Goal: Task Accomplishment & Management: Manage account settings

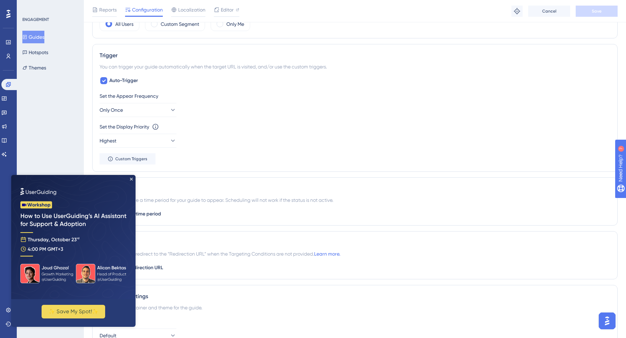
click at [133, 178] on img at bounding box center [73, 237] width 124 height 124
click at [131, 178] on icon "Close Preview" at bounding box center [131, 179] width 3 height 3
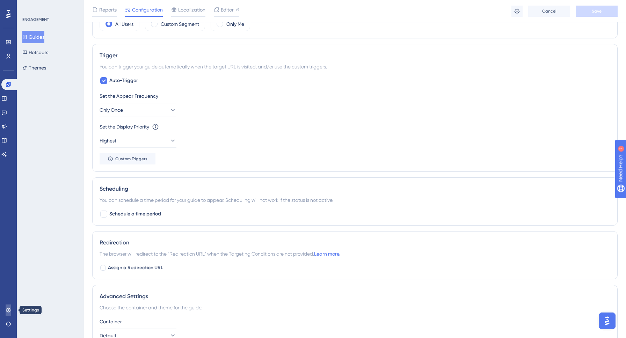
click at [9, 311] on icon at bounding box center [9, 310] width 6 height 6
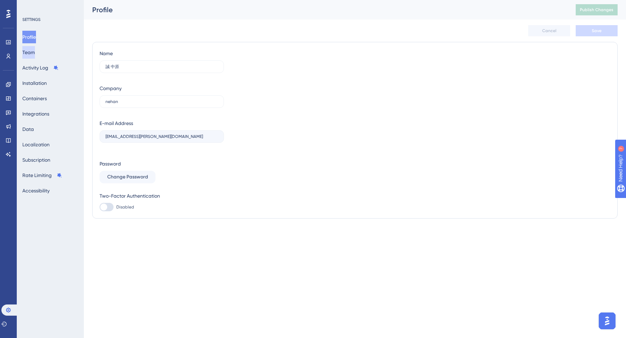
click at [35, 49] on button "Team" at bounding box center [28, 52] width 13 height 13
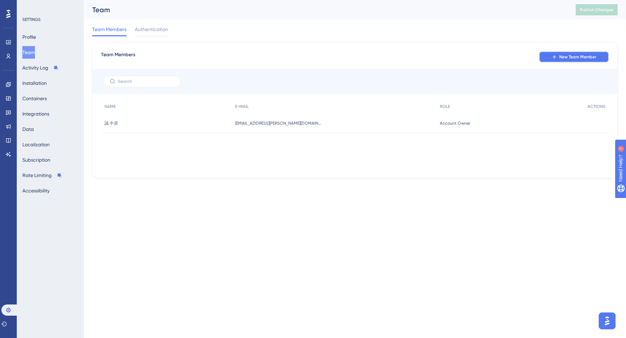
click at [567, 57] on span "New Team Member" at bounding box center [577, 57] width 37 height 6
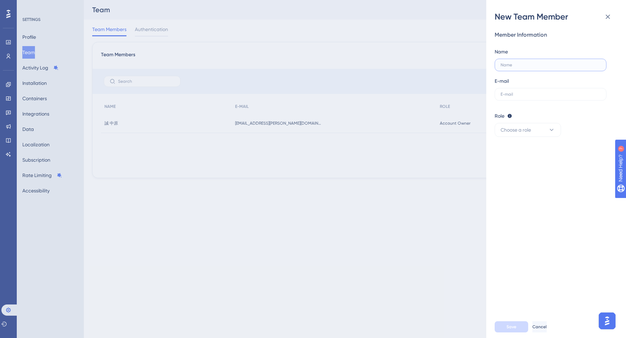
click at [517, 63] on input "text" at bounding box center [550, 65] width 100 height 5
click at [522, 92] on input "text" at bounding box center [550, 94] width 100 height 5
paste input "[EMAIL_ADDRESS][DOMAIN_NAME]"
click at [532, 132] on button "Choose a role" at bounding box center [528, 130] width 66 height 14
click at [523, 150] on div "Admin Admin" at bounding box center [528, 151] width 46 height 14
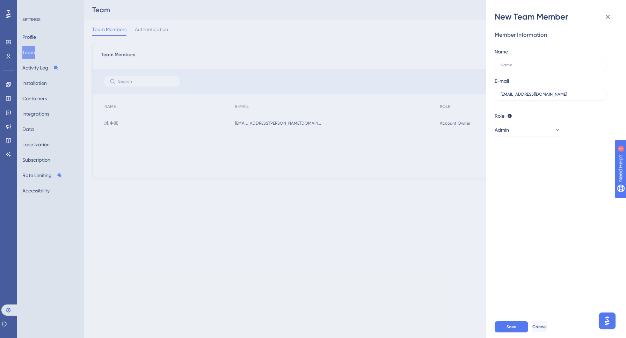
click at [544, 277] on div "Member Information Name E-mail [EMAIL_ADDRESS][DOMAIN_NAME] Role Editor: Create…" at bounding box center [559, 168] width 129 height 293
click at [519, 327] on button "Save" at bounding box center [512, 326] width 34 height 11
click at [549, 94] on input "[EMAIL_ADDRESS][DOMAIN_NAME]" at bounding box center [550, 94] width 100 height 5
type input "[EMAIL_ADDRESS][DOMAIN_NAME]"
click at [505, 328] on button "Save" at bounding box center [512, 326] width 34 height 11
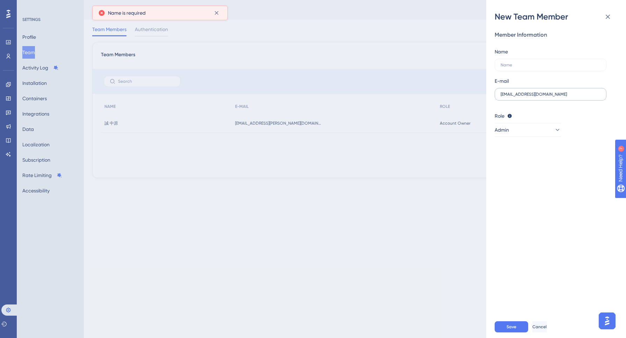
click at [550, 97] on label "[EMAIL_ADDRESS][DOMAIN_NAME]" at bounding box center [551, 94] width 112 height 13
click at [550, 97] on input "[EMAIL_ADDRESS][DOMAIN_NAME]" at bounding box center [550, 94] width 100 height 5
click at [514, 59] on label at bounding box center [551, 65] width 112 height 13
click at [514, 63] on input "text" at bounding box center [550, 65] width 100 height 5
paste input "[PERSON_NAME]"
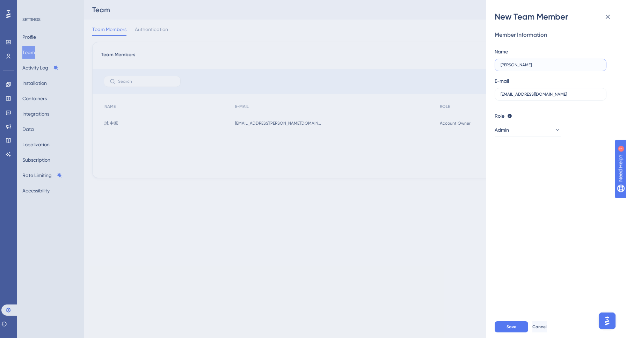
type input "[PERSON_NAME]"
click at [540, 252] on div "Member Information Name [PERSON_NAME] E-mail [EMAIL_ADDRESS][DOMAIN_NAME] Role …" at bounding box center [559, 168] width 129 height 293
click at [515, 325] on span "Save" at bounding box center [511, 327] width 10 height 6
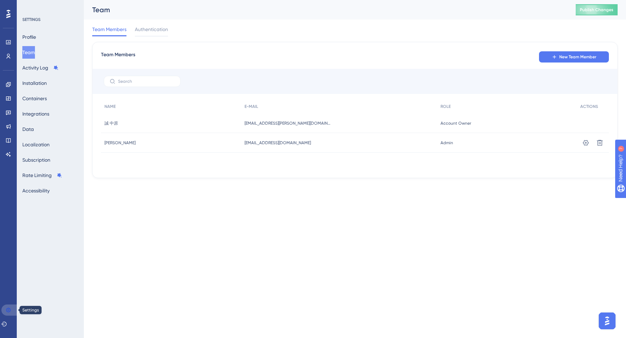
click at [10, 312] on icon at bounding box center [9, 310] width 6 height 6
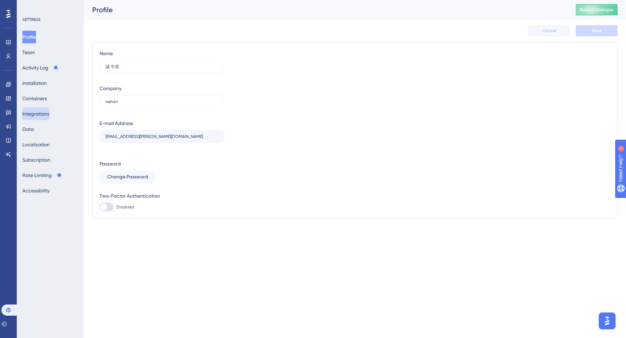
click at [32, 117] on button "Integrations" at bounding box center [35, 114] width 27 height 13
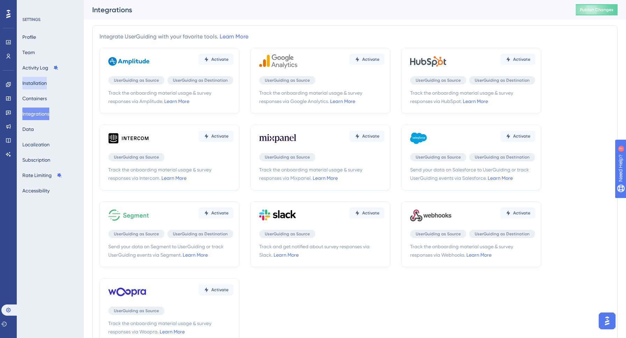
click at [41, 81] on button "Installation" at bounding box center [34, 83] width 24 height 13
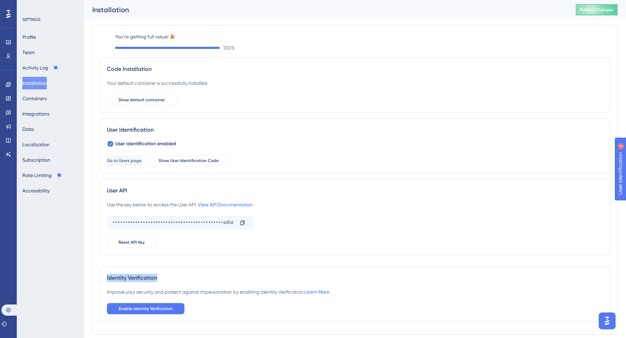
drag, startPoint x: 107, startPoint y: 278, endPoint x: 164, endPoint y: 278, distance: 58.0
click at [164, 278] on div "Identity Verification Improve your security and protect against impersonation b…" at bounding box center [355, 293] width 511 height 55
copy div "Identity Verification"
click at [9, 84] on icon at bounding box center [8, 84] width 5 height 5
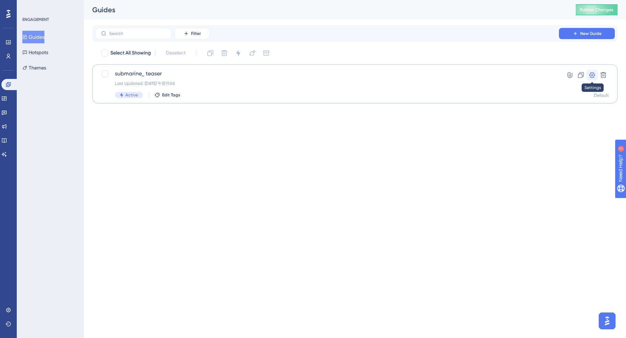
click at [593, 79] on button at bounding box center [591, 75] width 11 height 11
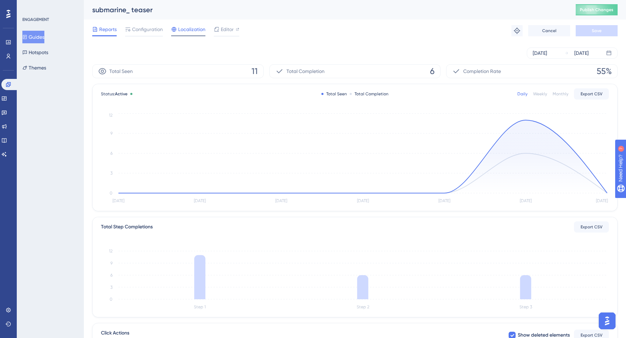
click at [189, 30] on span "Localization" at bounding box center [191, 29] width 27 height 8
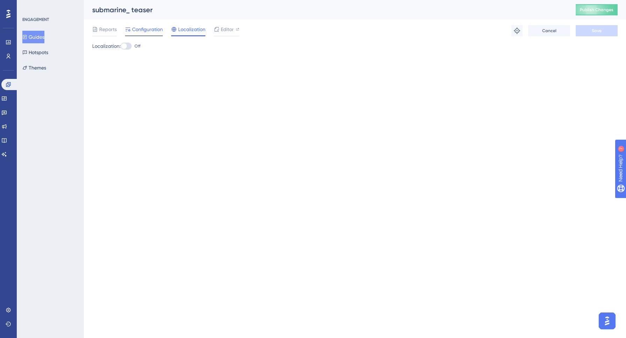
click at [151, 30] on span "Configuration" at bounding box center [147, 29] width 31 height 8
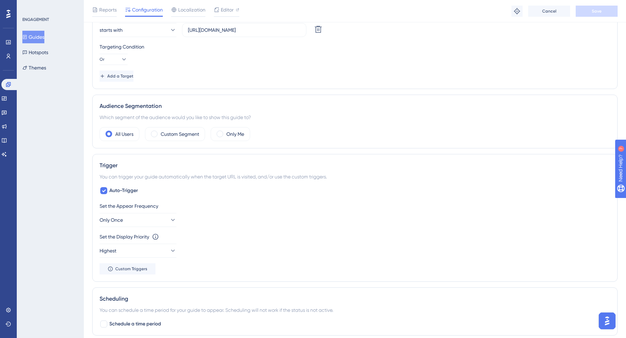
scroll to position [225, 0]
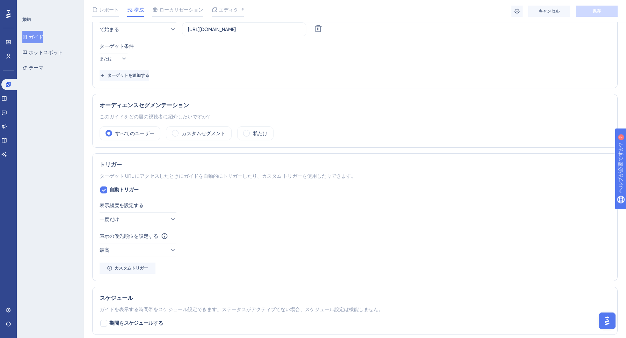
click at [321, 135] on div "すべてのユーザー カスタムセグメント 私だけ" at bounding box center [355, 133] width 511 height 14
click at [185, 133] on font "カスタムセグメント" at bounding box center [204, 134] width 44 height 6
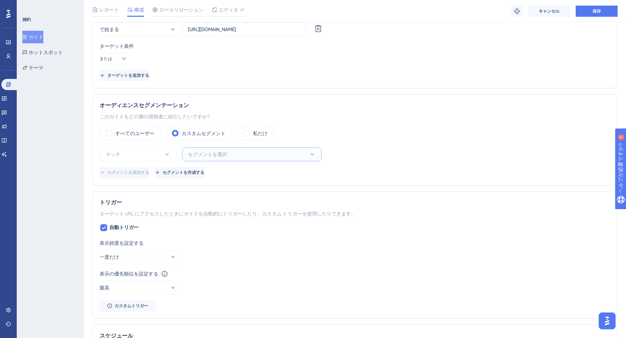
click at [200, 153] on font "セグメントを選択" at bounding box center [207, 155] width 39 height 6
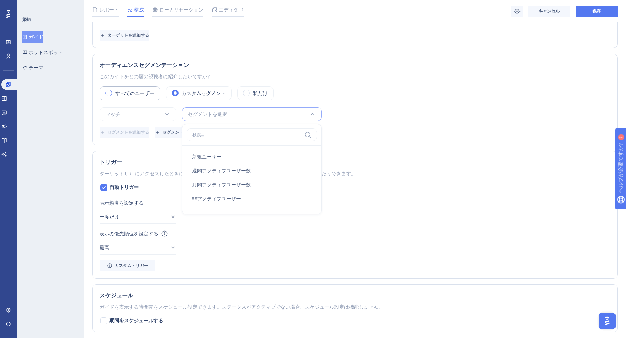
click at [116, 94] on font "すべてのユーザー" at bounding box center [134, 93] width 39 height 6
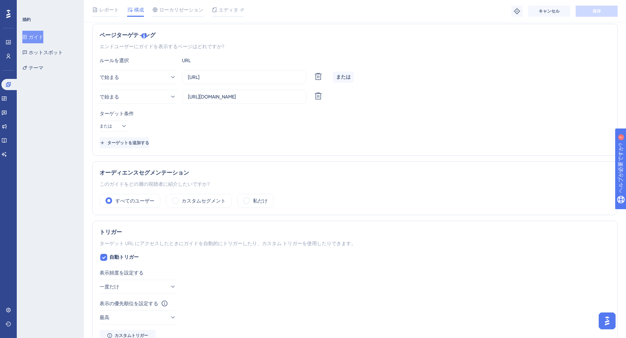
scroll to position [0, 0]
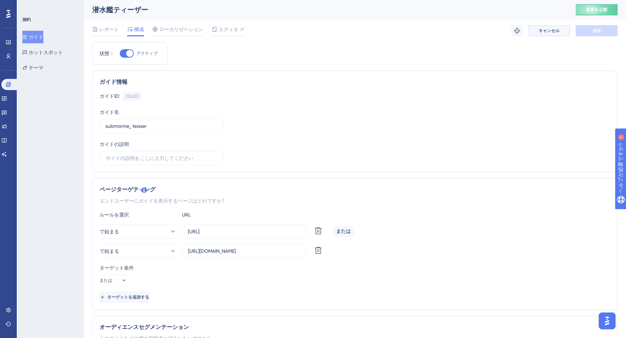
click at [537, 34] on button "キャンセル" at bounding box center [549, 30] width 42 height 11
